Goal: Task Accomplishment & Management: Manage account settings

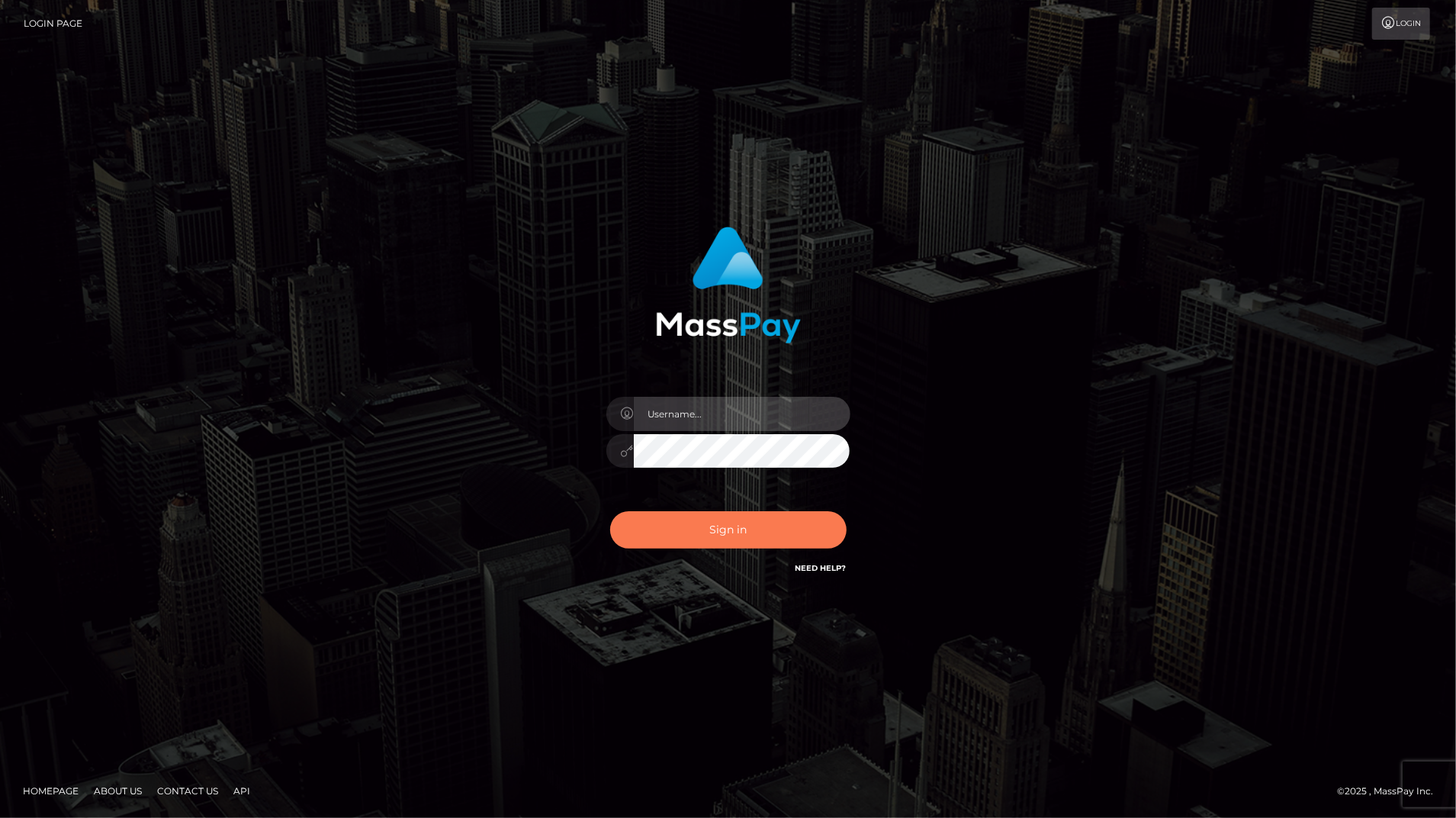
type input "bengreen"
click at [774, 540] on button "Sign in" at bounding box center [728, 529] width 236 height 38
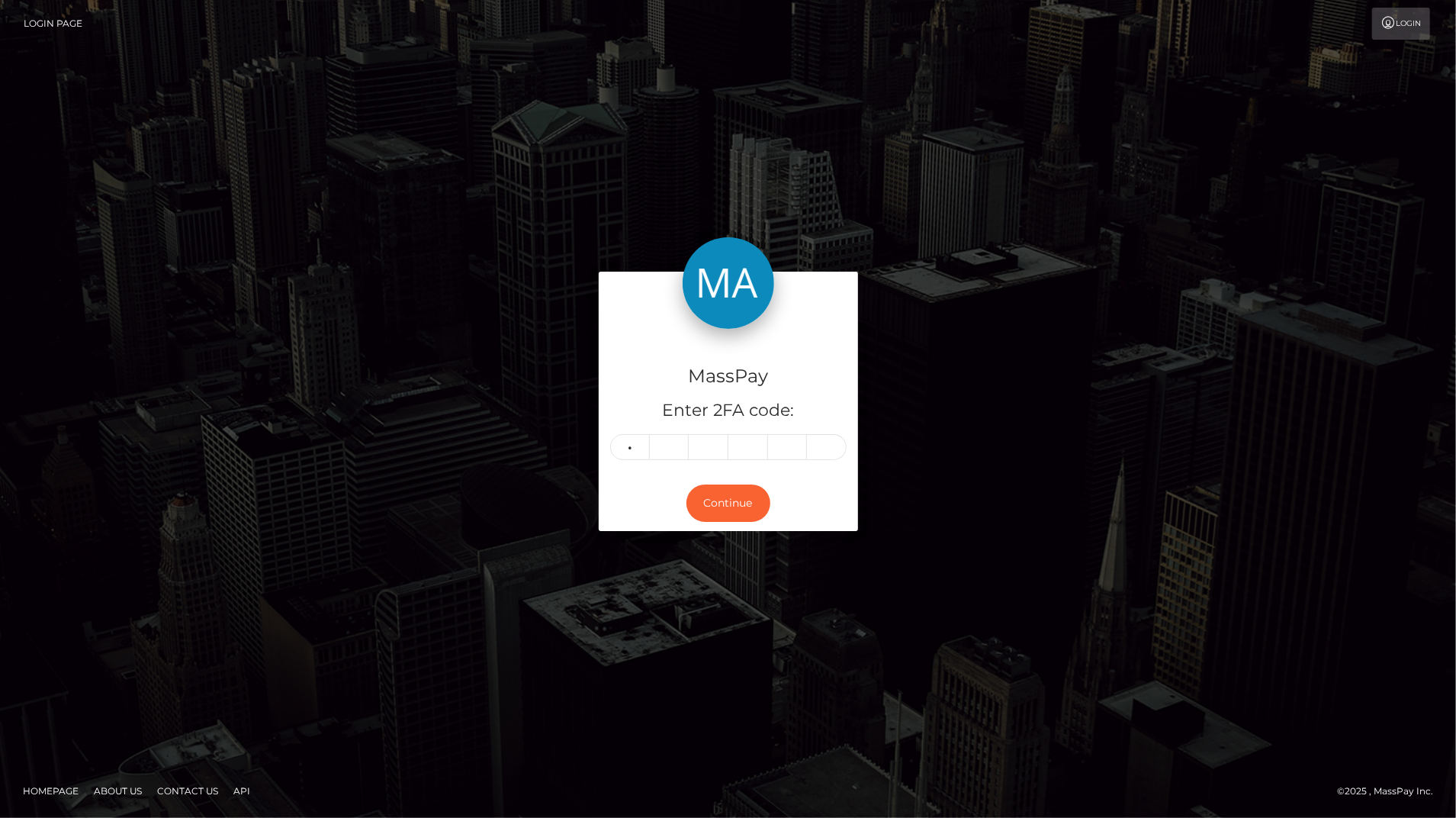
type input "3"
type input "4"
type input "9"
type input "3"
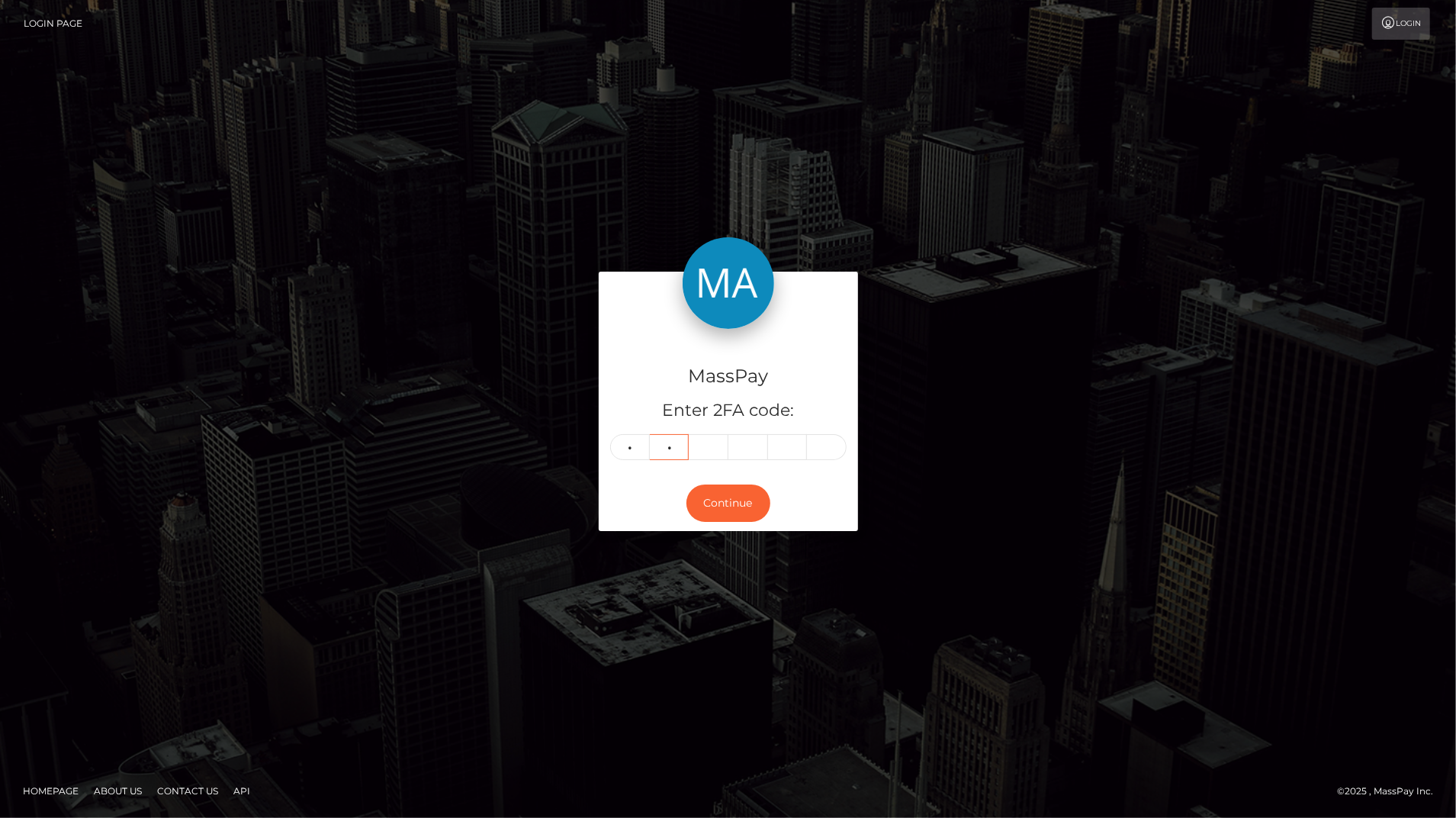
type input "4"
type input "9"
type input "8"
type input "2"
type input "4"
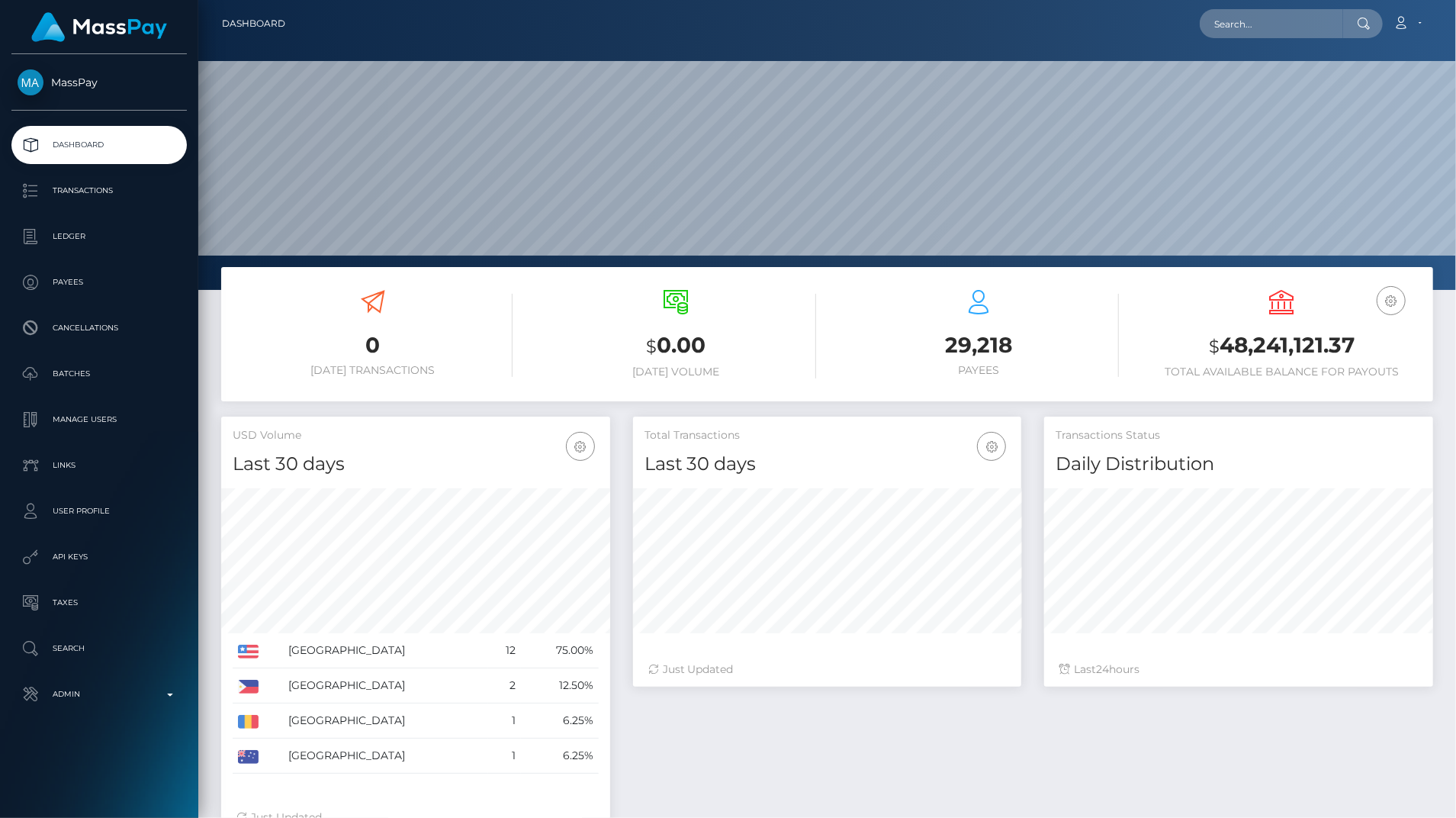
scroll to position [270, 388]
click at [96, 707] on link "Admin" at bounding box center [99, 695] width 175 height 39
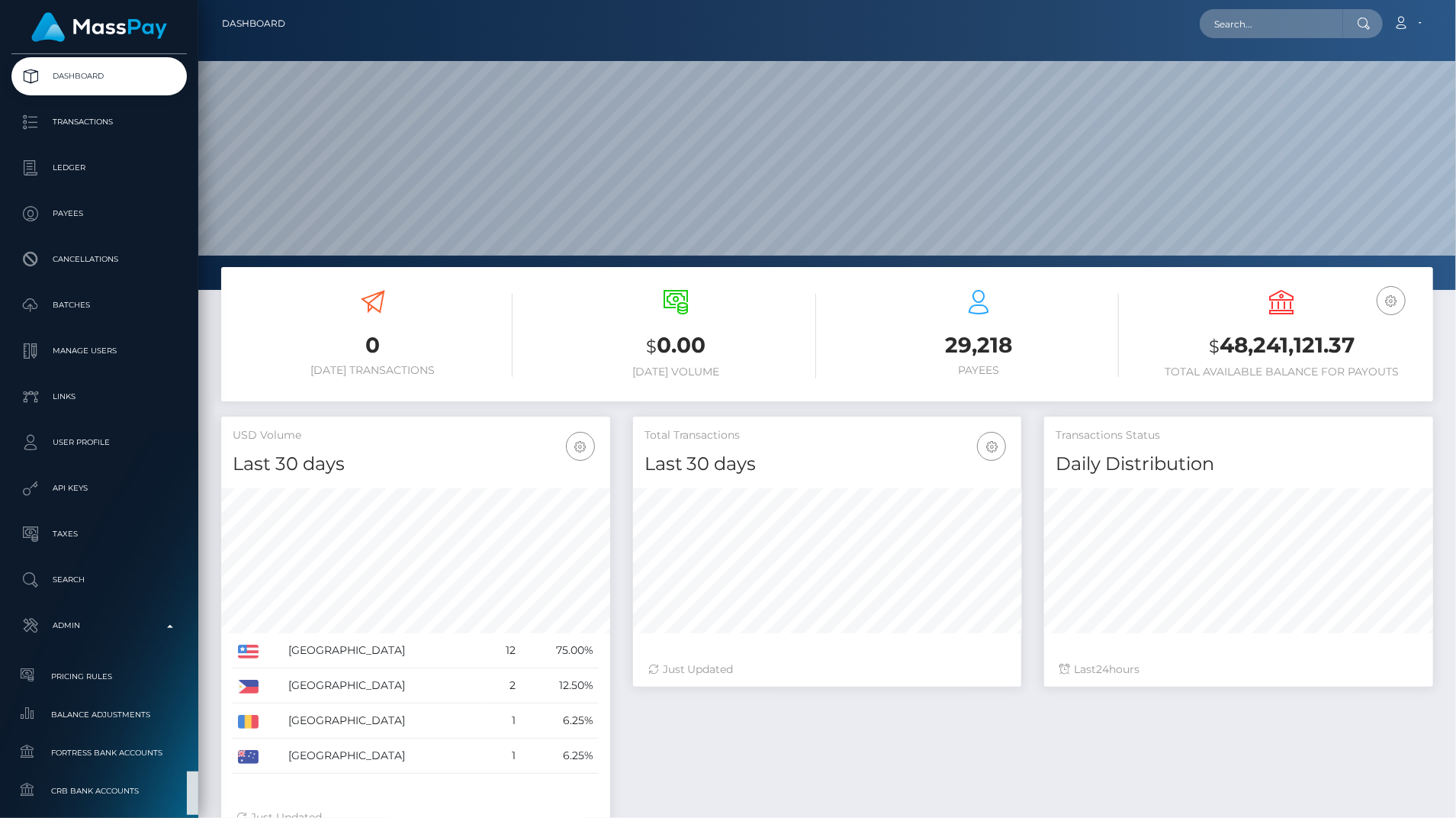
scroll to position [785, 0]
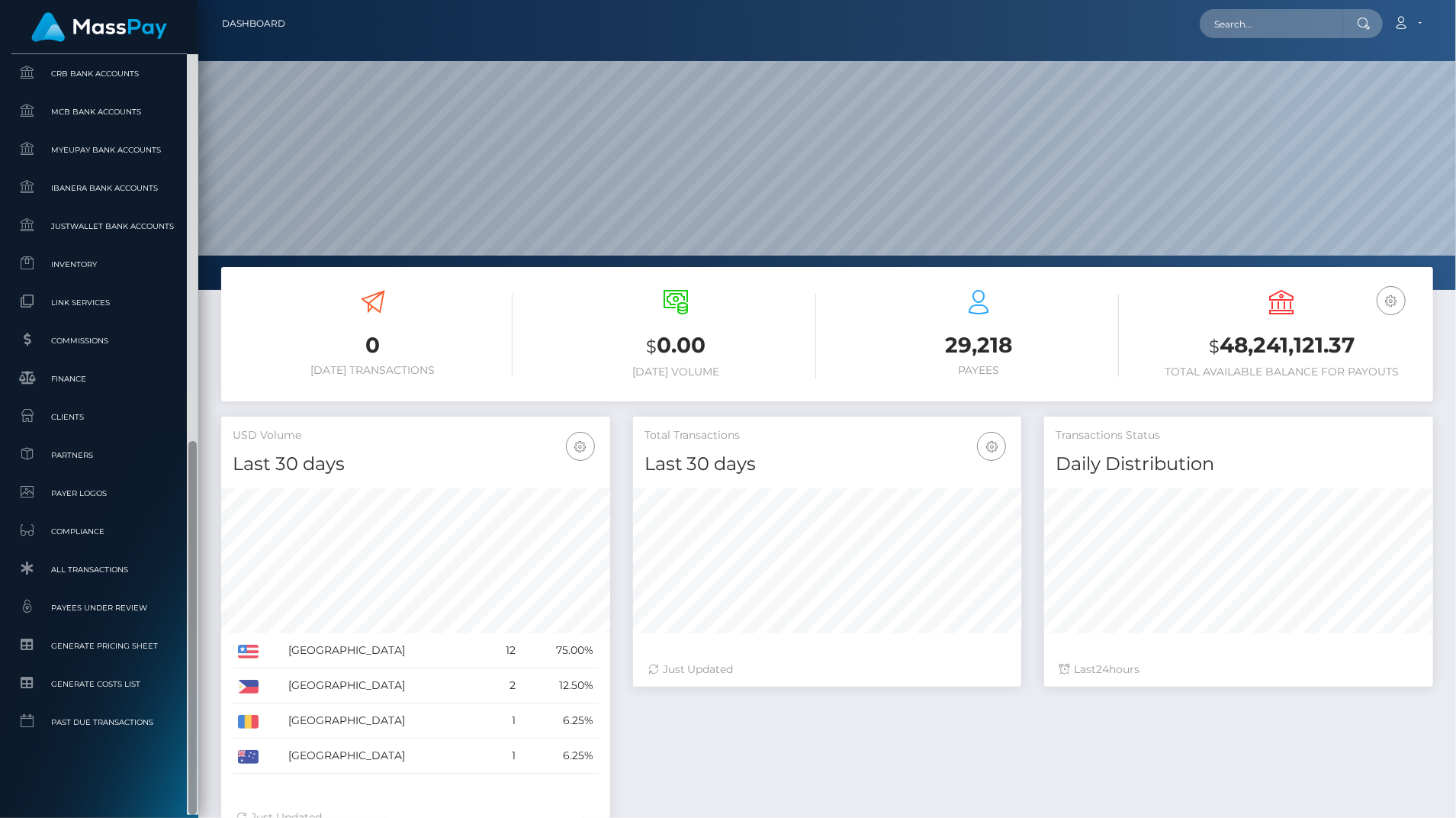
drag, startPoint x: 195, startPoint y: 538, endPoint x: 195, endPoint y: 584, distance: 46.0
click at [195, 584] on div at bounding box center [193, 434] width 12 height 760
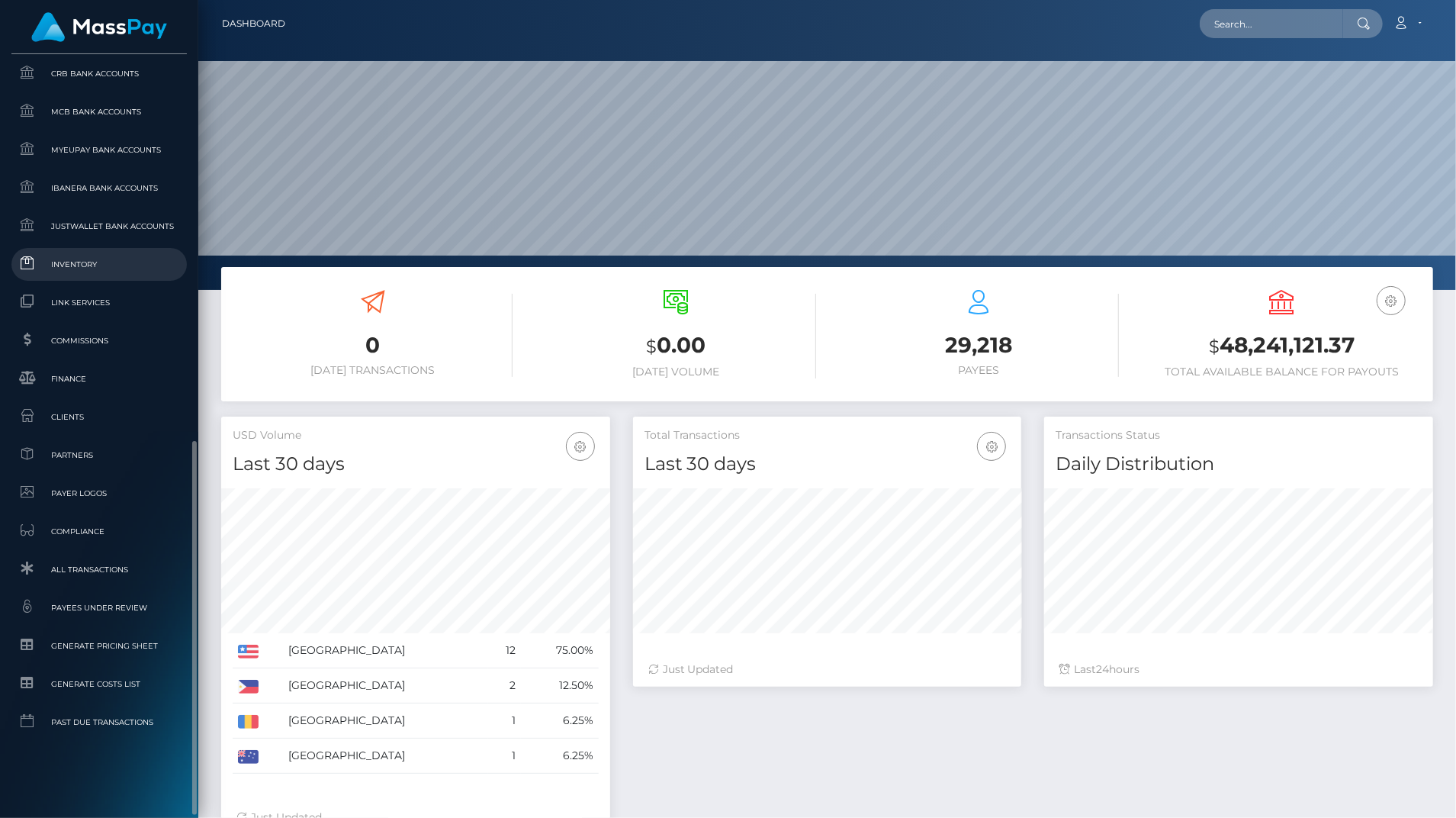
drag, startPoint x: 93, startPoint y: 273, endPoint x: 82, endPoint y: 272, distance: 11.0
click at [82, 272] on span "Inventory" at bounding box center [98, 264] width 163 height 17
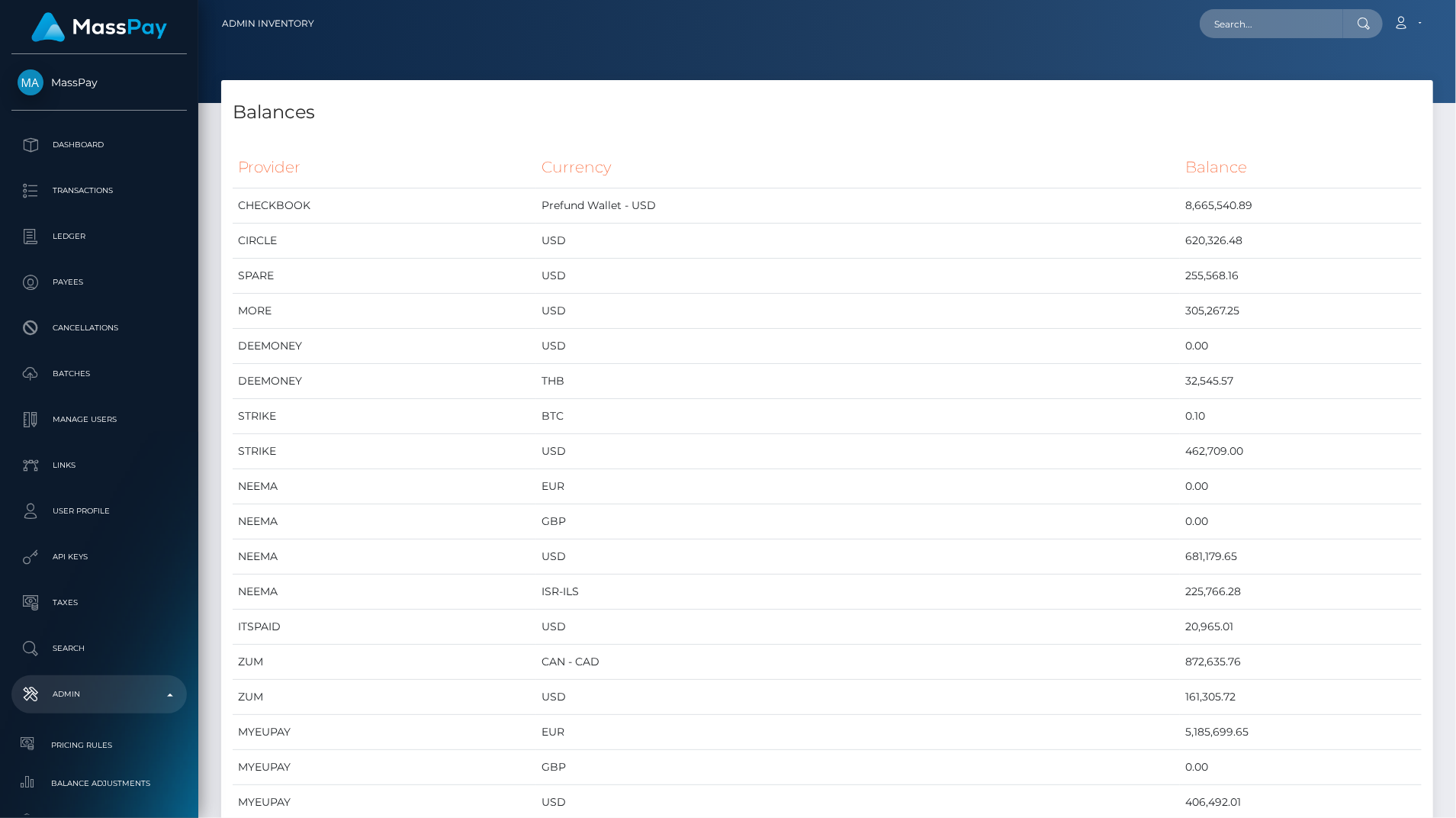
scroll to position [8582, 1212]
click at [1096, 284] on td "USD" at bounding box center [858, 276] width 644 height 35
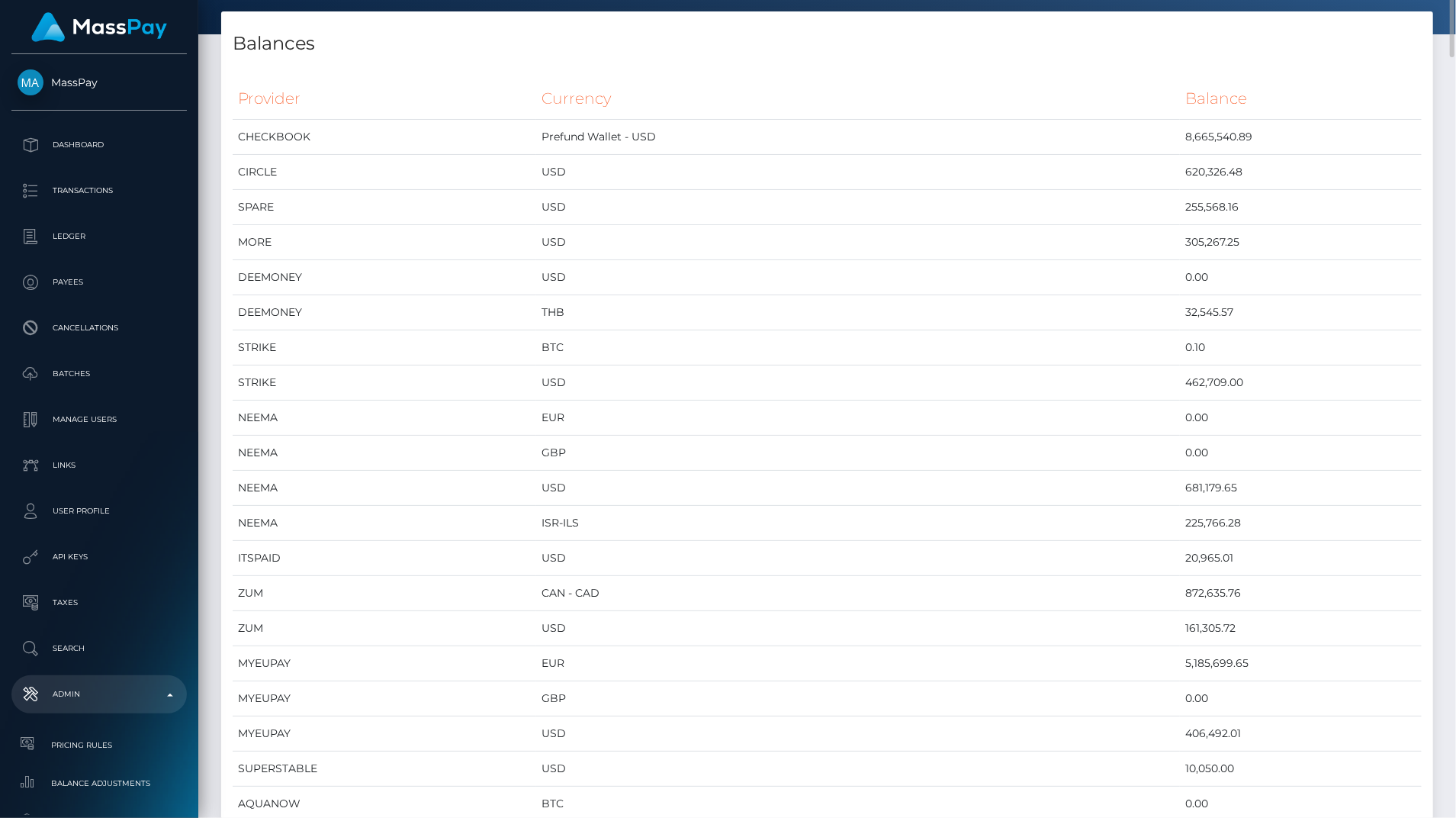
scroll to position [0, 0]
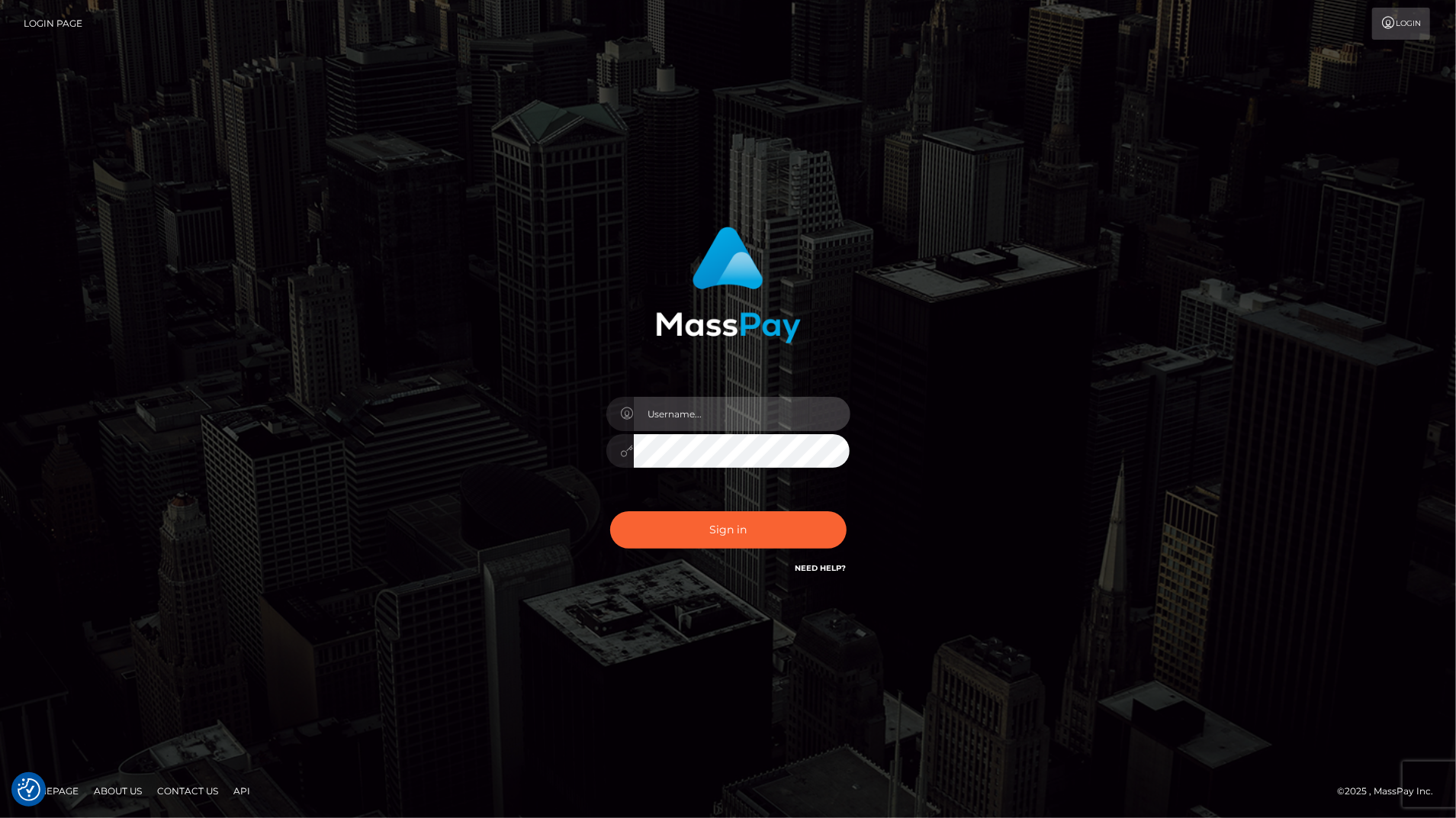
type input "bengreen"
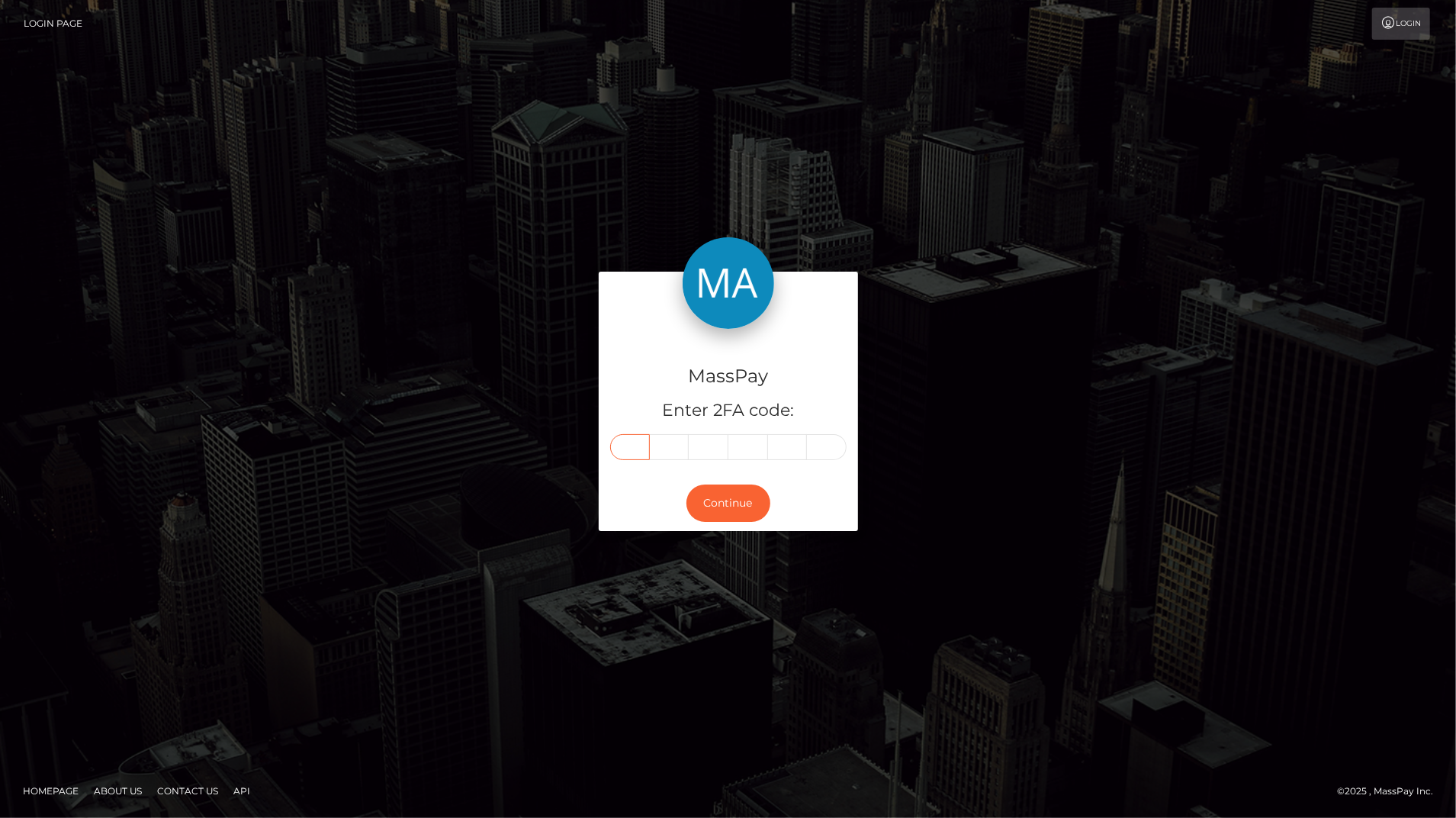
click at [633, 450] on input "text" at bounding box center [629, 446] width 40 height 26
type input "4"
type input "9"
type input "8"
type input "7"
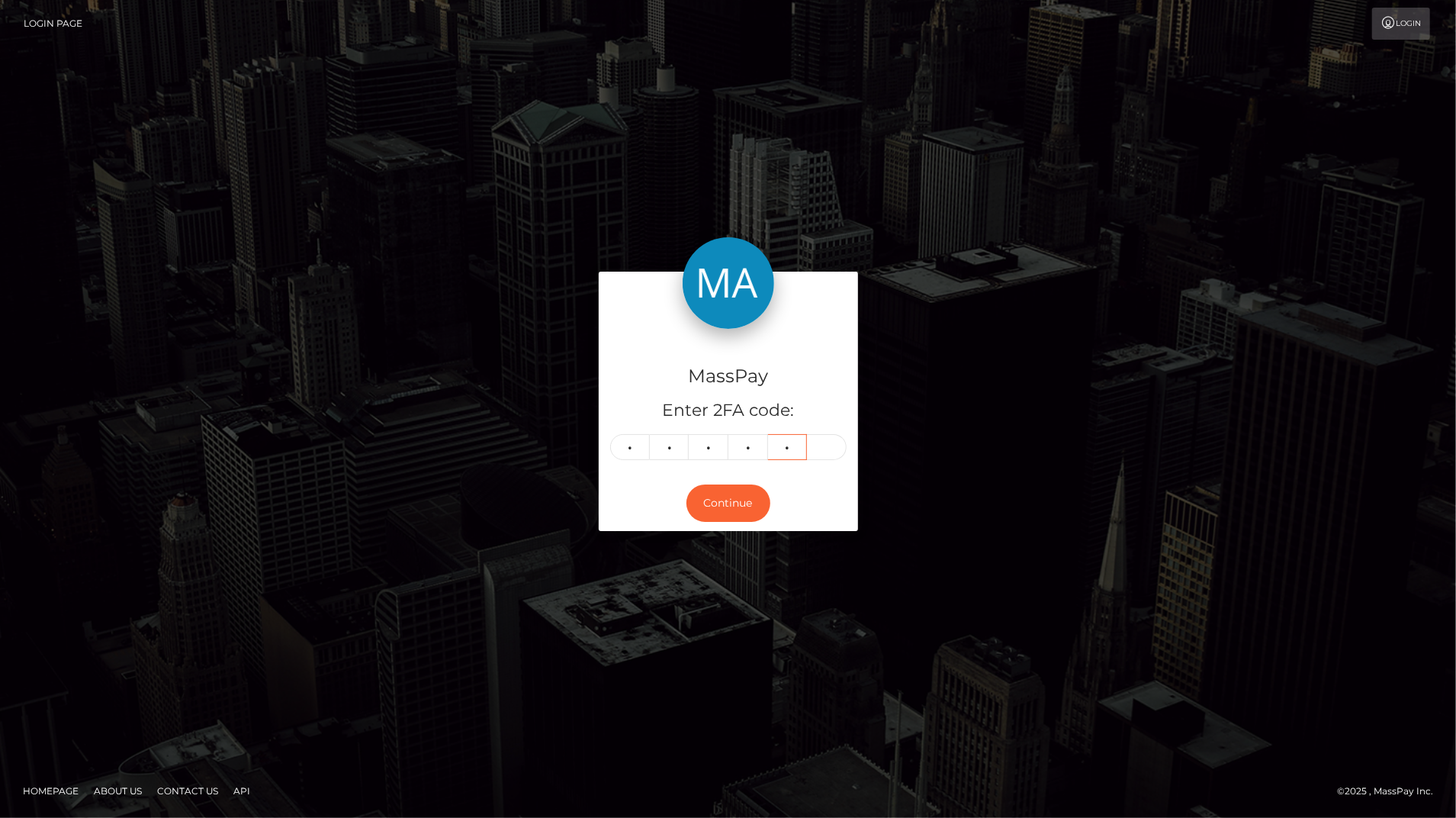
type input "9"
type input "8"
